Goal: Task Accomplishment & Management: Use online tool/utility

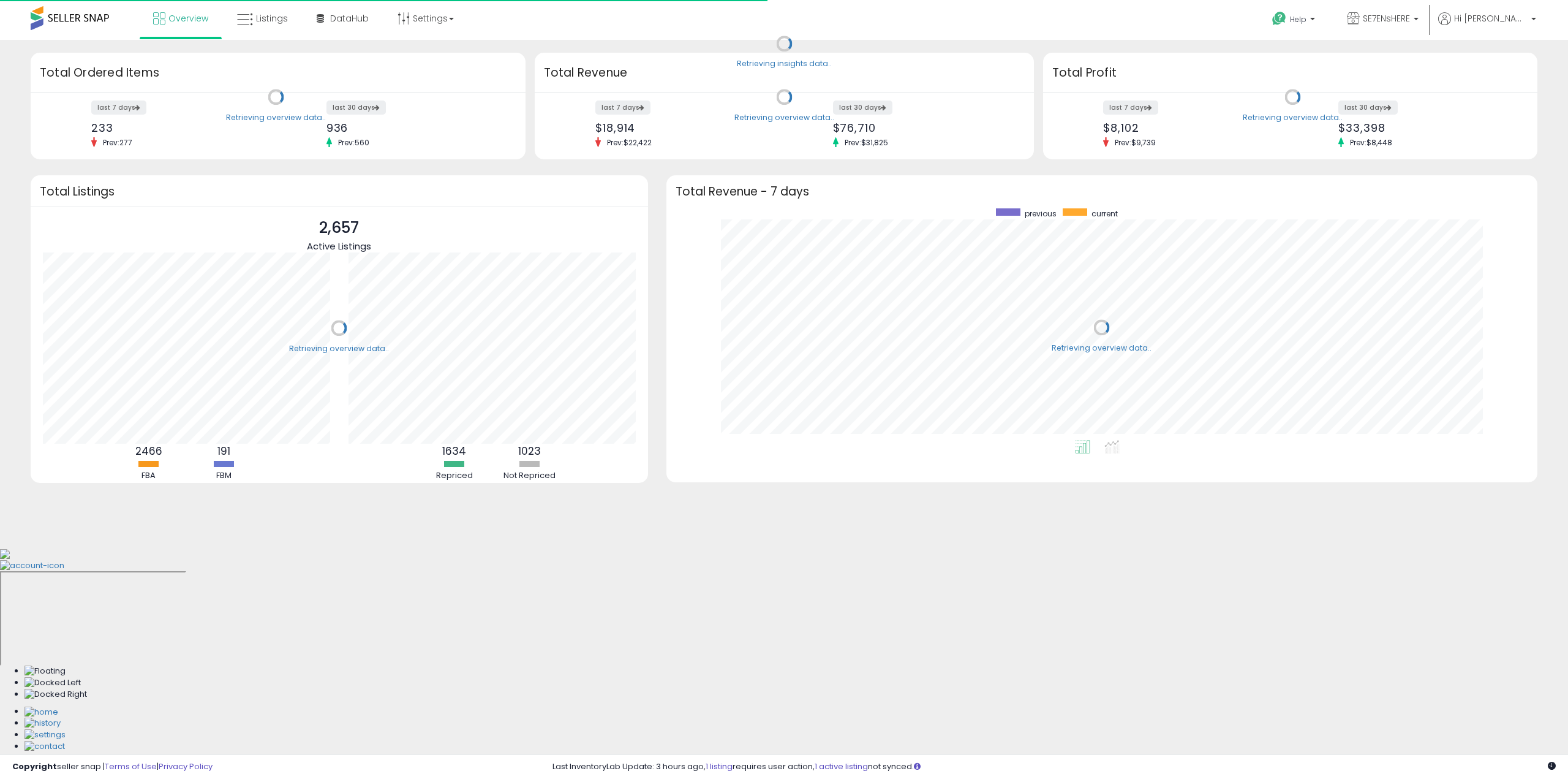
scroll to position [232, 846]
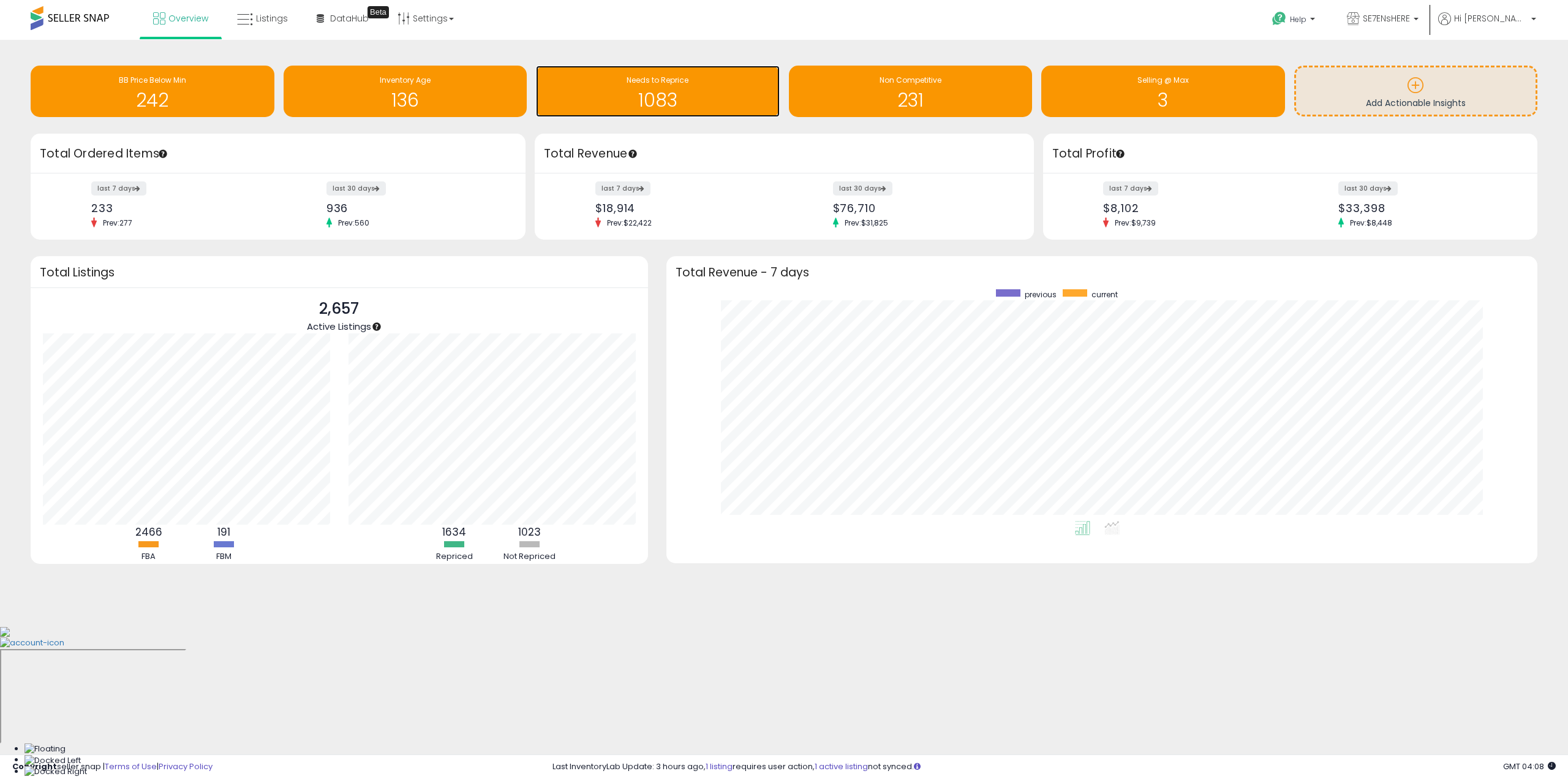
click at [684, 89] on div "1083" at bounding box center [657, 92] width 232 height 35
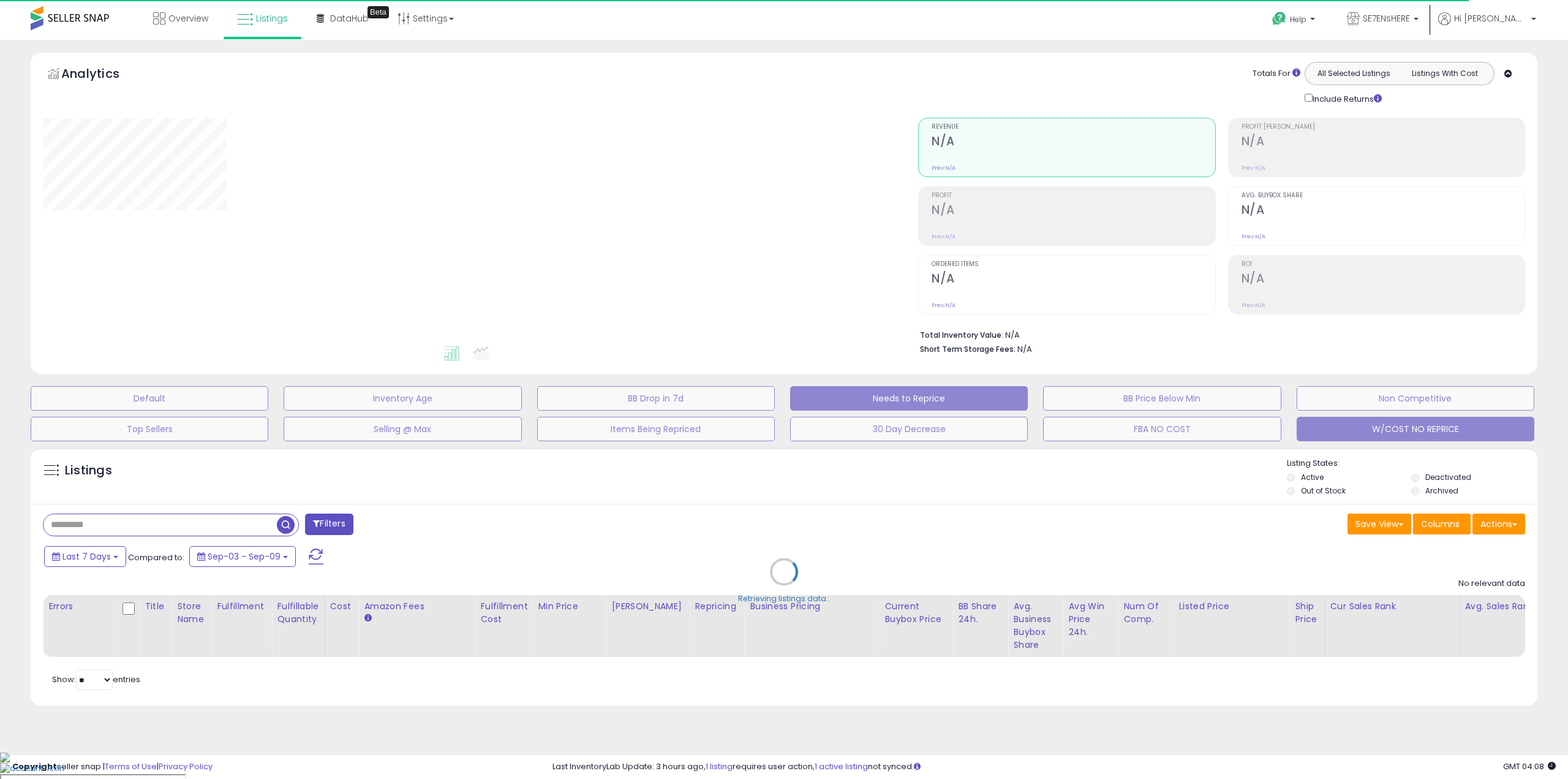
click at [1417, 434] on button "W/COST NO REPRICE" at bounding box center [1415, 429] width 237 height 25
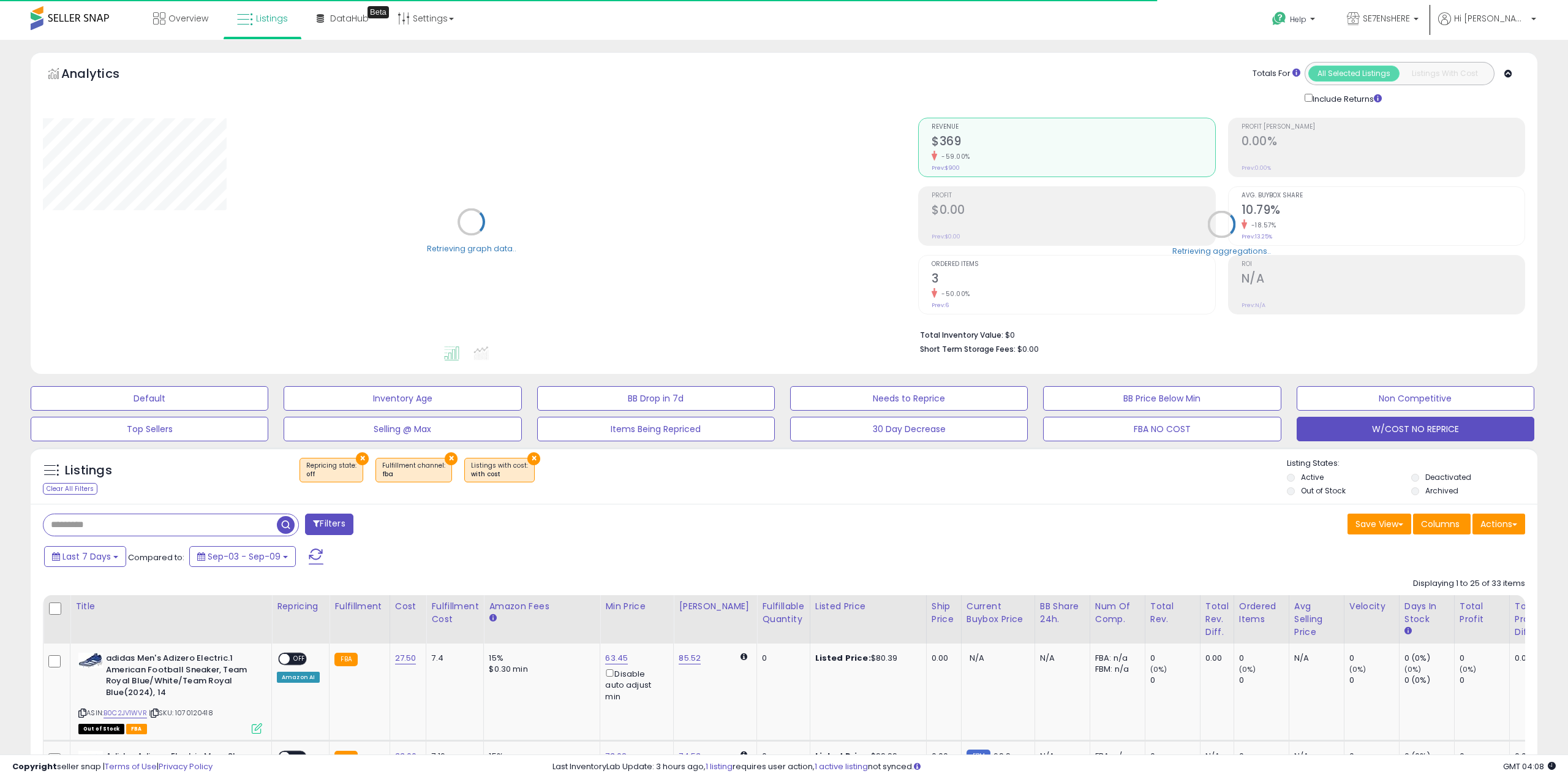
select select "**"
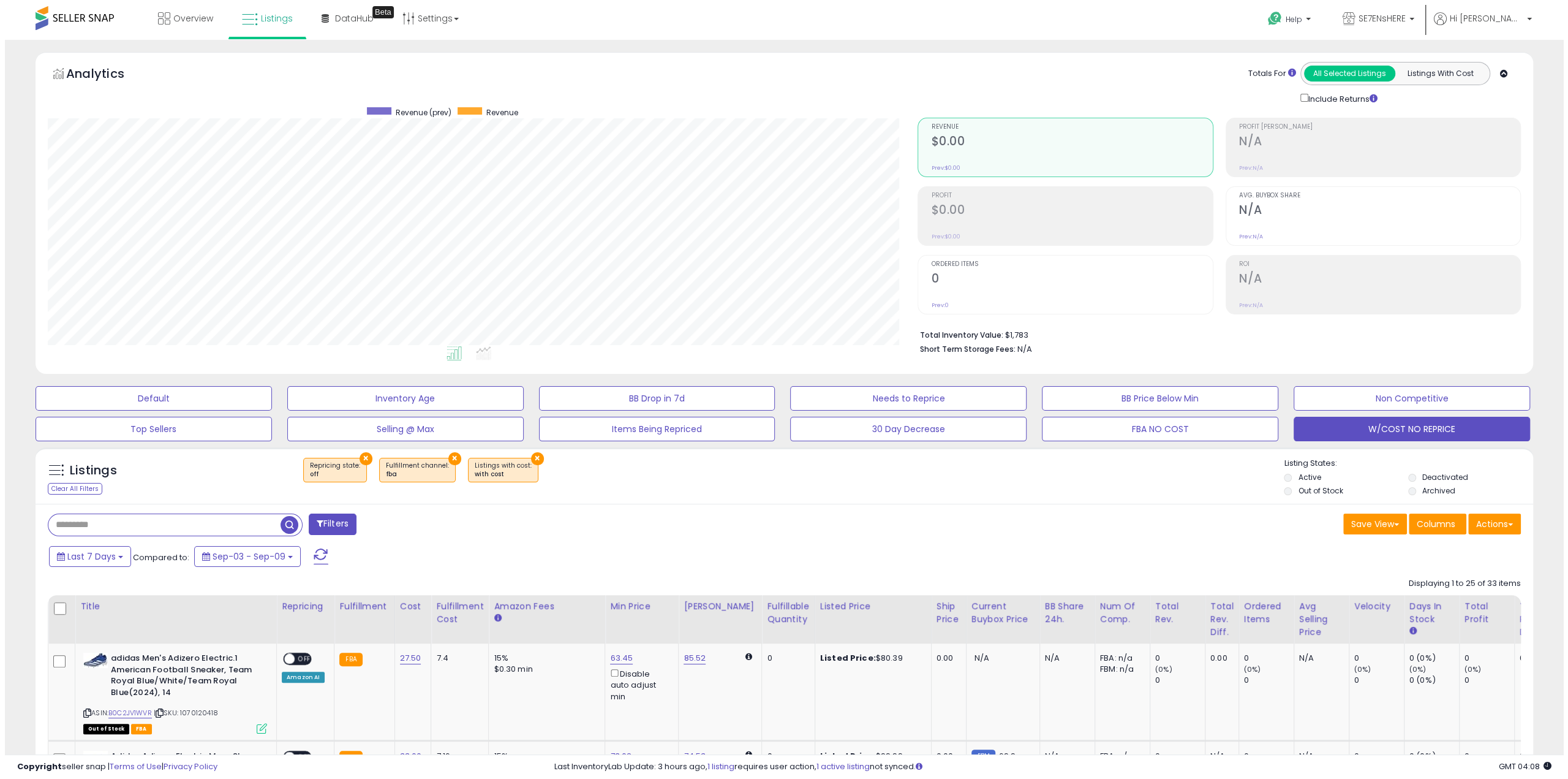
scroll to position [429, 0]
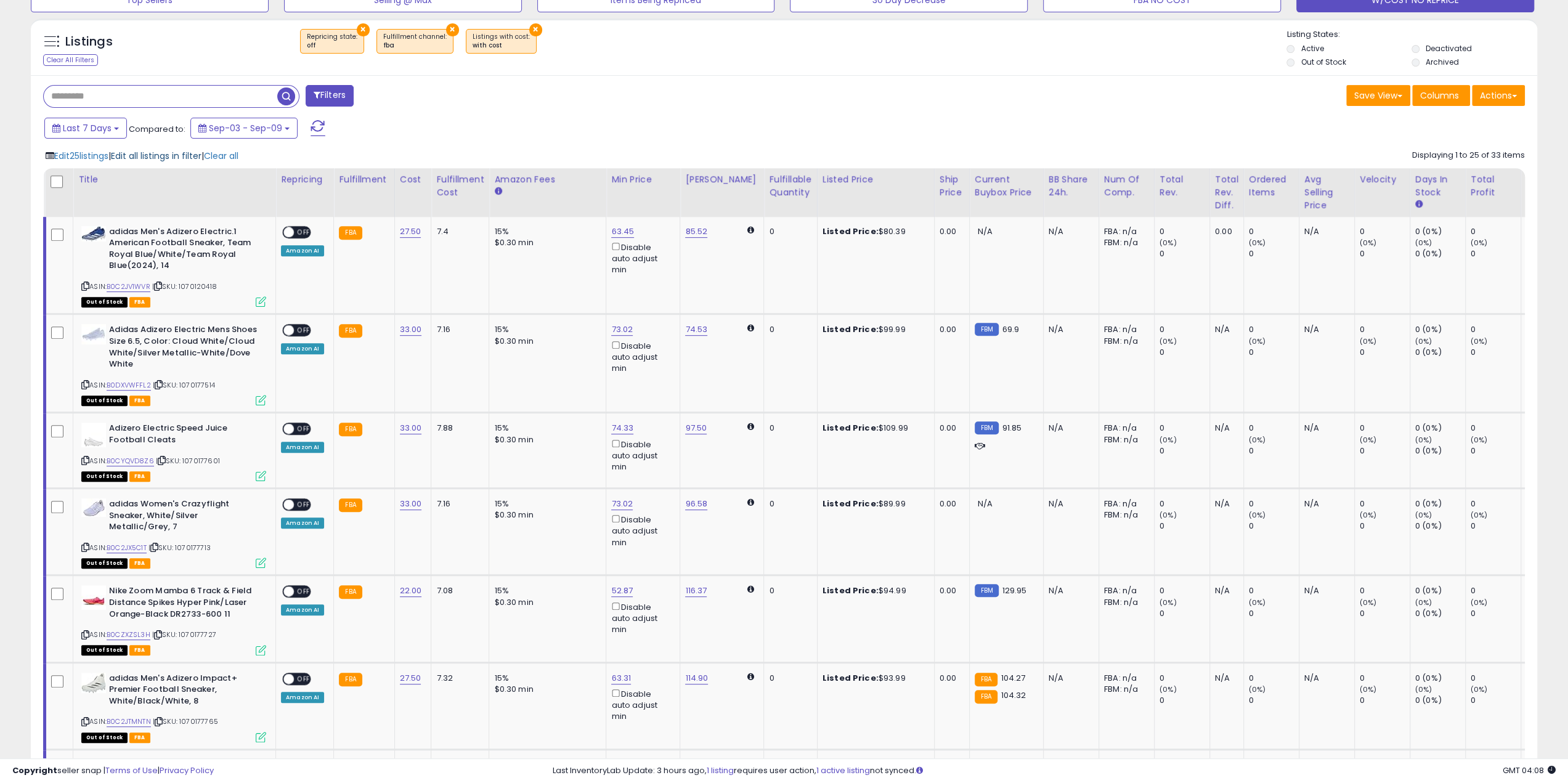
click at [175, 154] on span "Edit all listings in filter" at bounding box center [156, 156] width 91 height 12
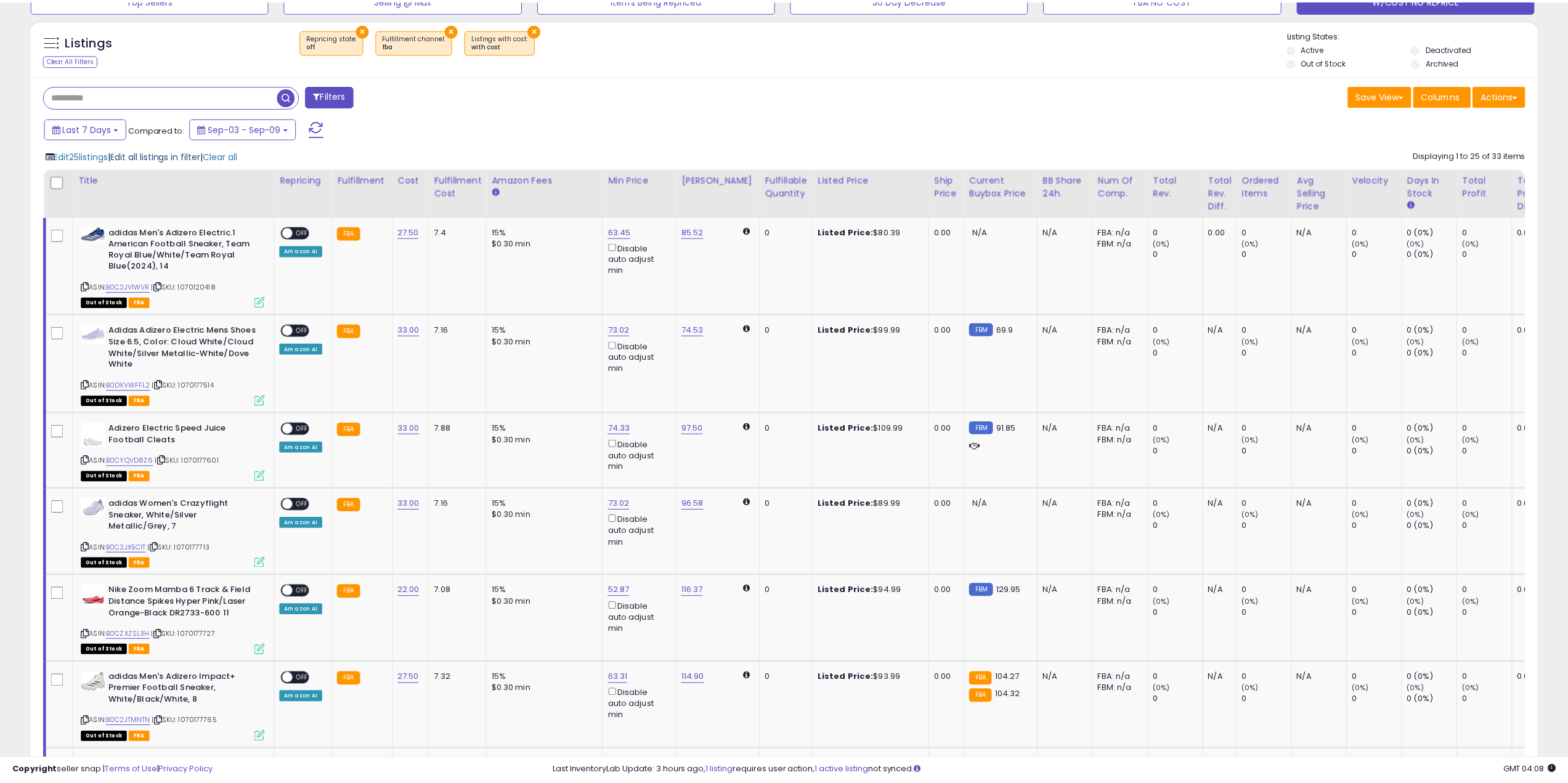
scroll to position [252, 881]
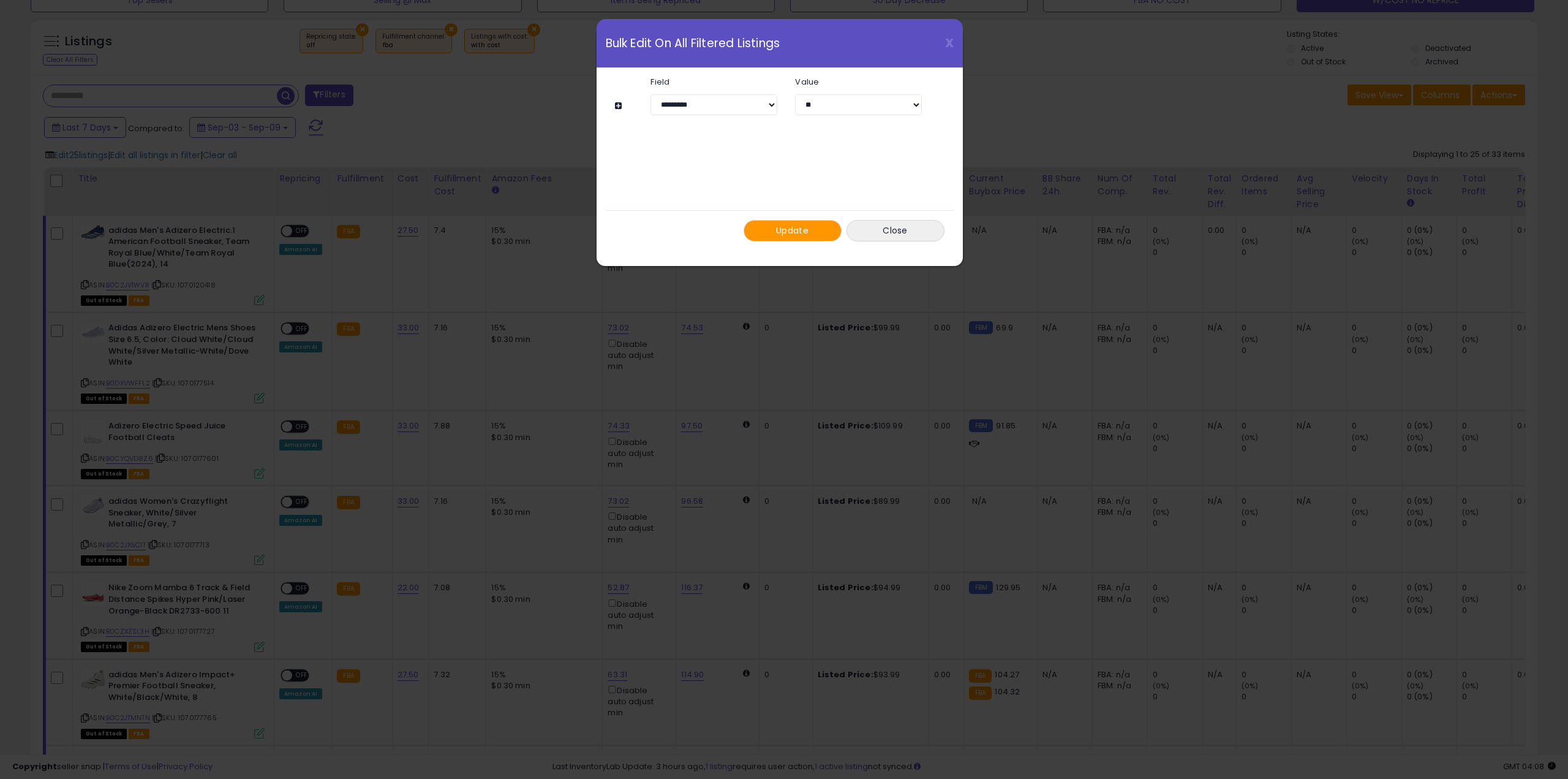
click at [807, 227] on span "Update" at bounding box center [792, 230] width 32 height 12
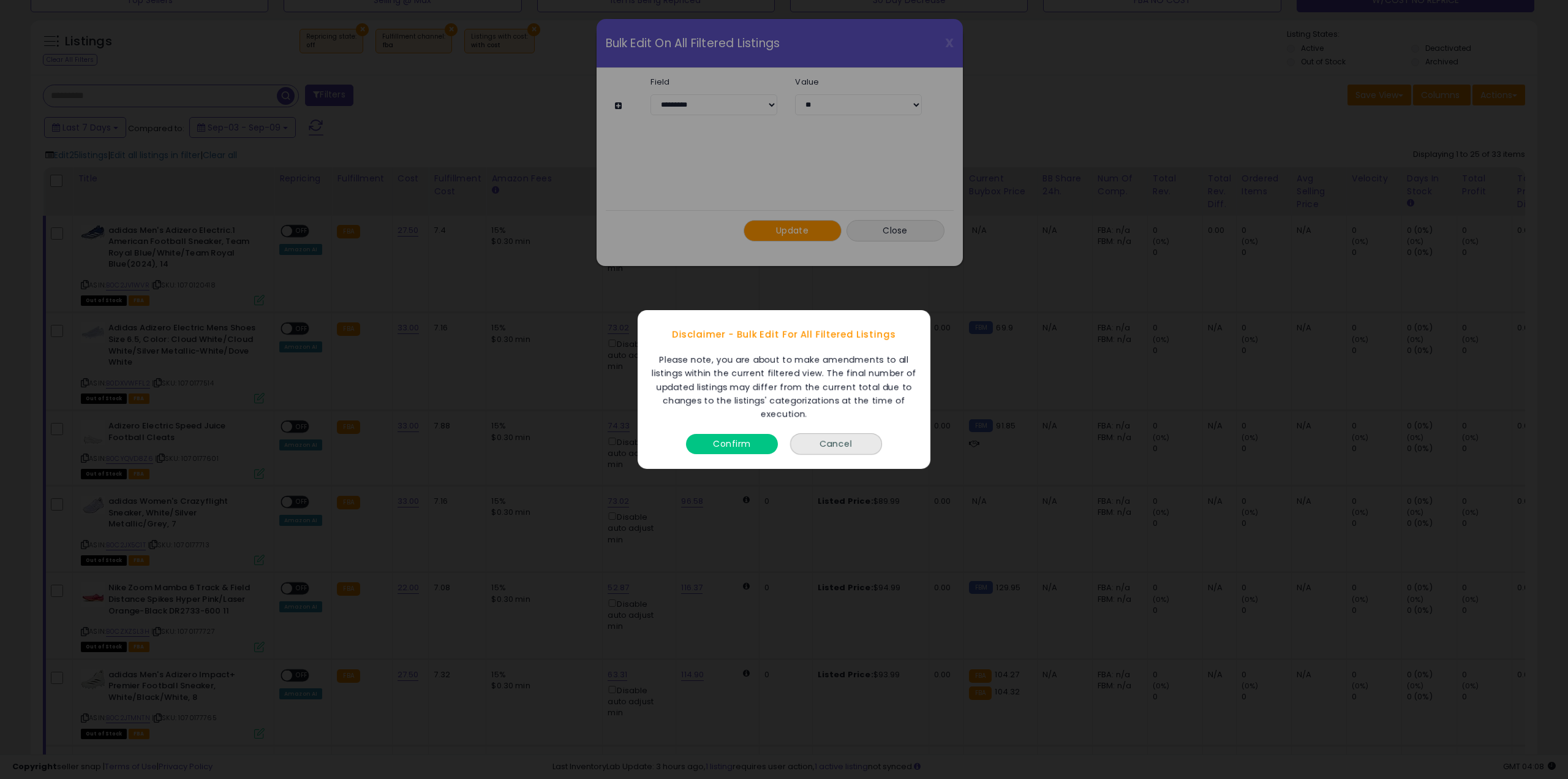
click at [744, 440] on button "Confirm" at bounding box center [731, 443] width 92 height 20
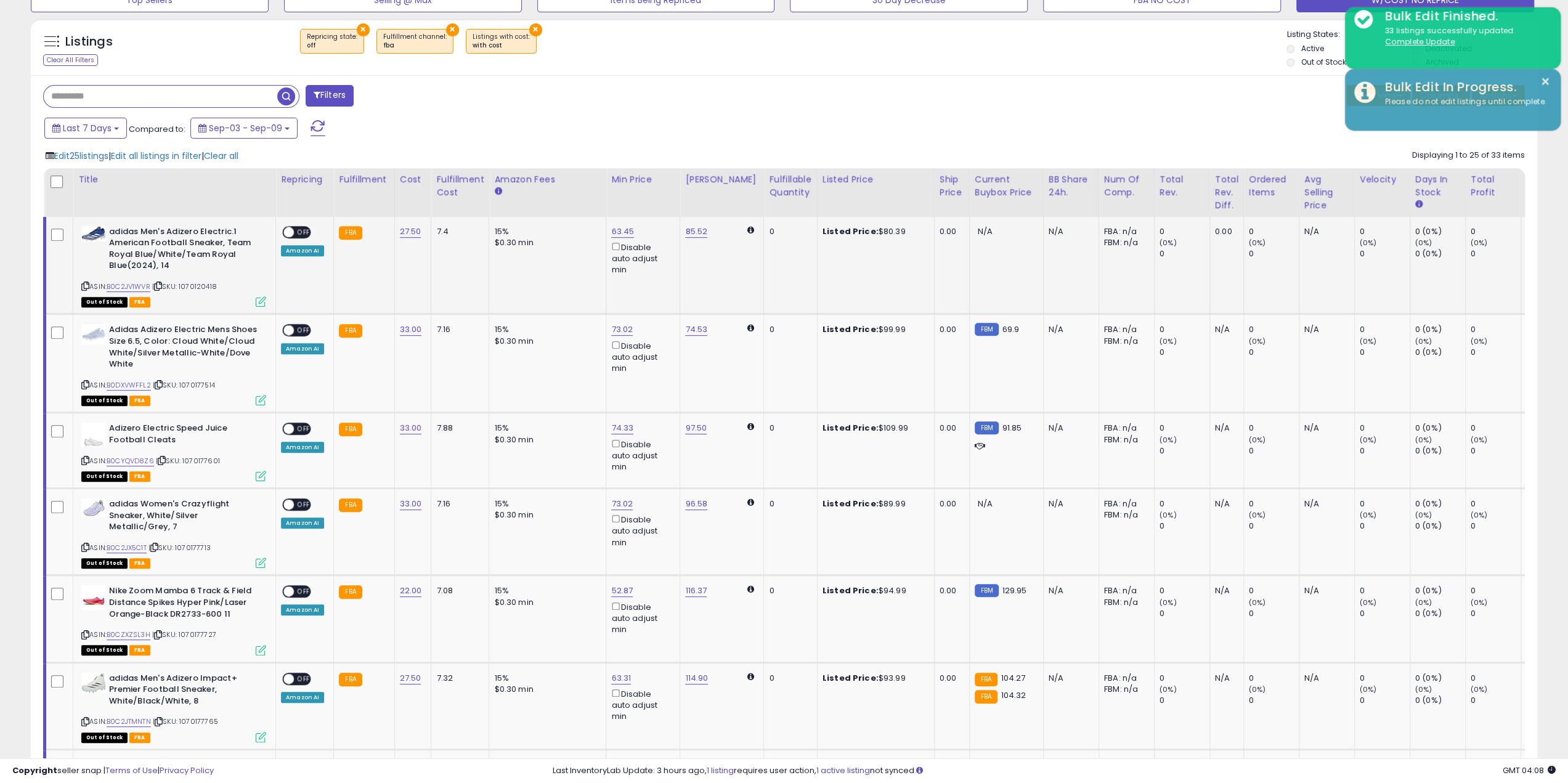
scroll to position [615681, 615335]
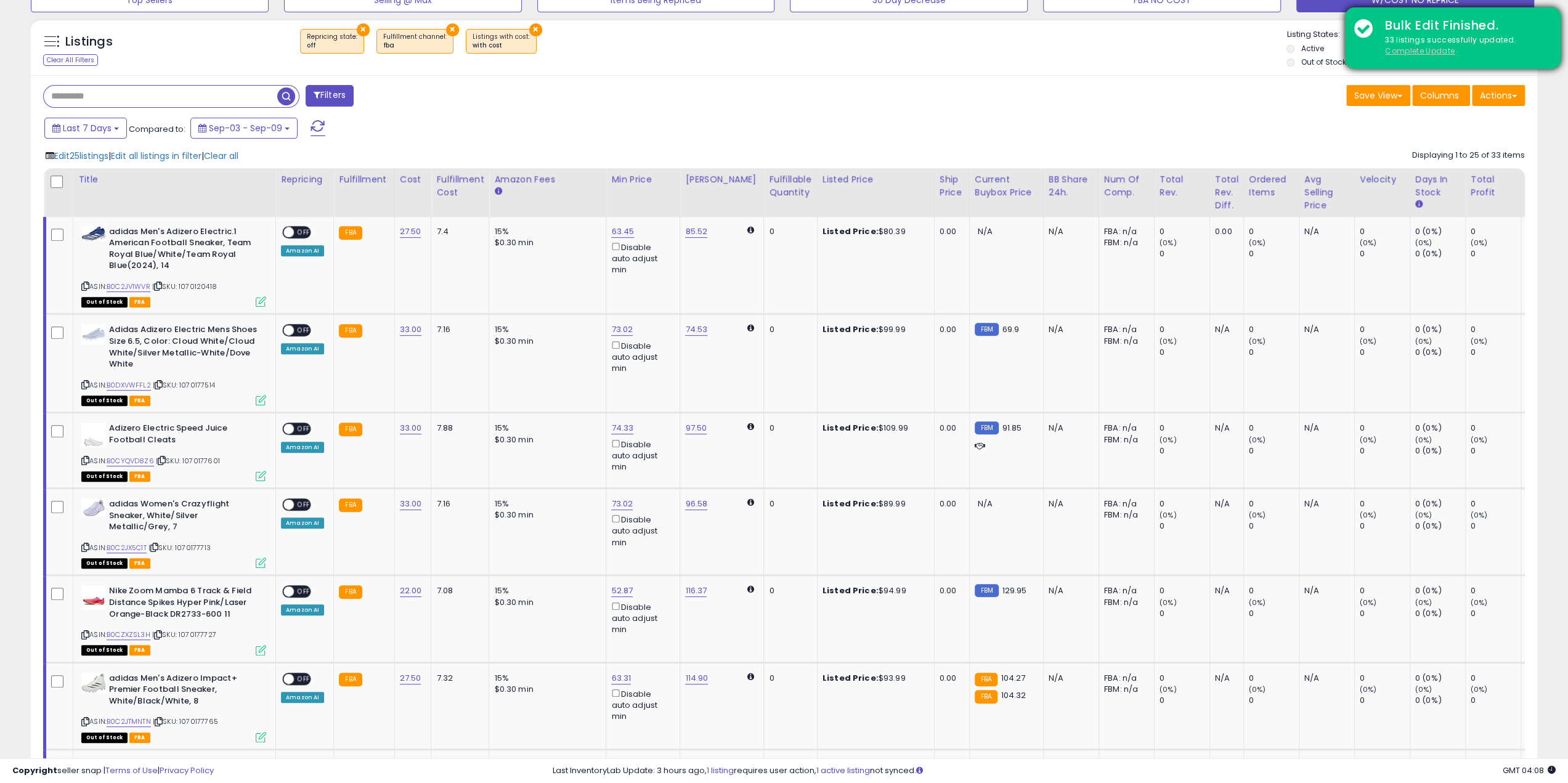
click at [1428, 47] on u "Complete Update" at bounding box center [1419, 51] width 69 height 10
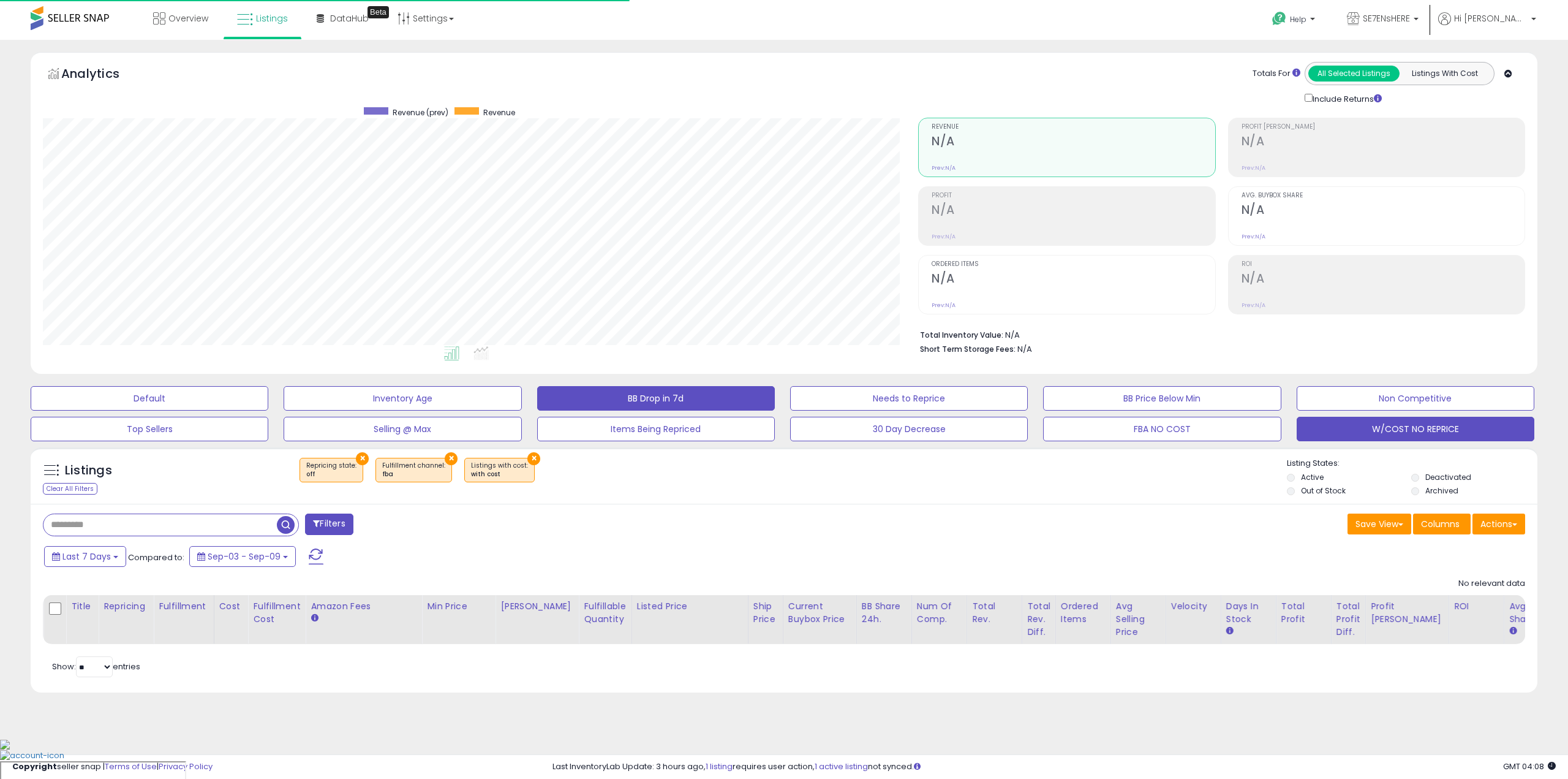
scroll to position [251, 875]
